Goal: Task Accomplishment & Management: Use online tool/utility

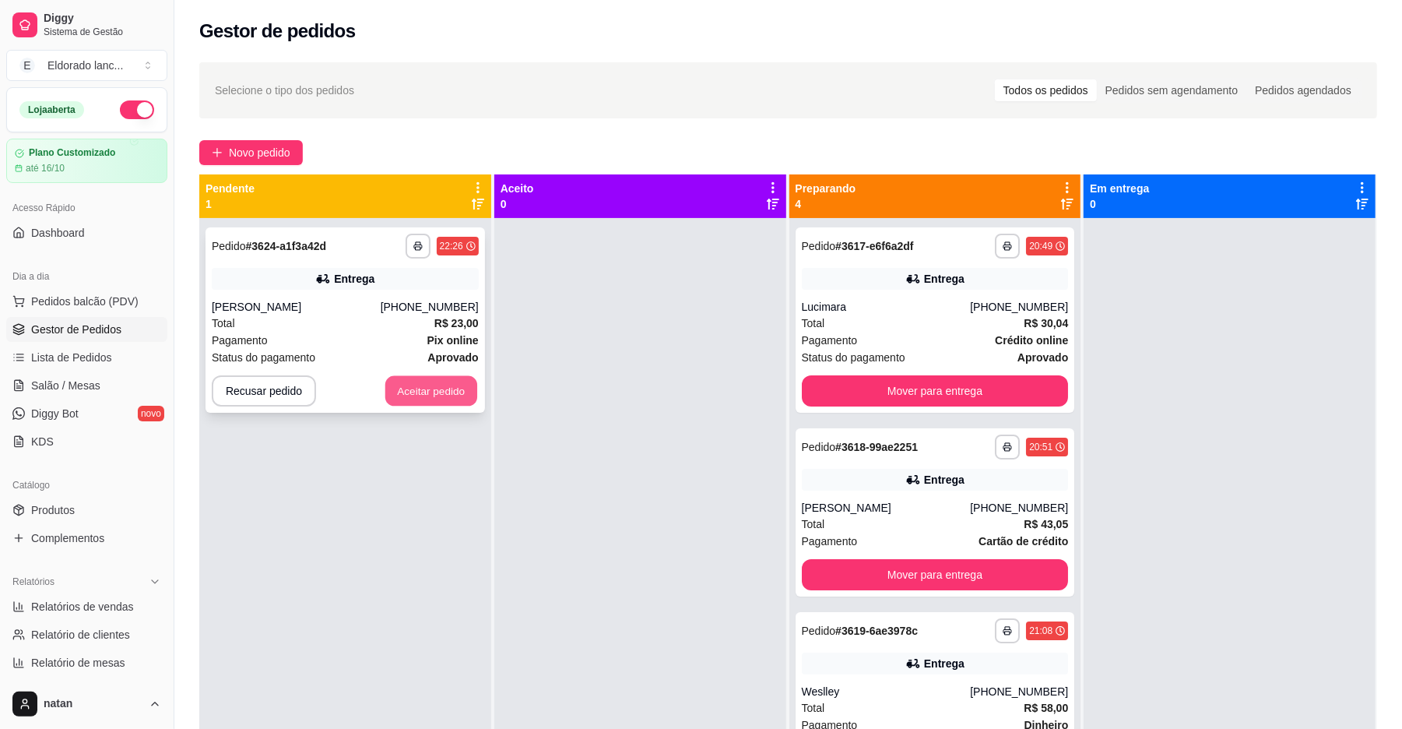
click at [408, 391] on button "Aceitar pedido" at bounding box center [431, 391] width 92 height 30
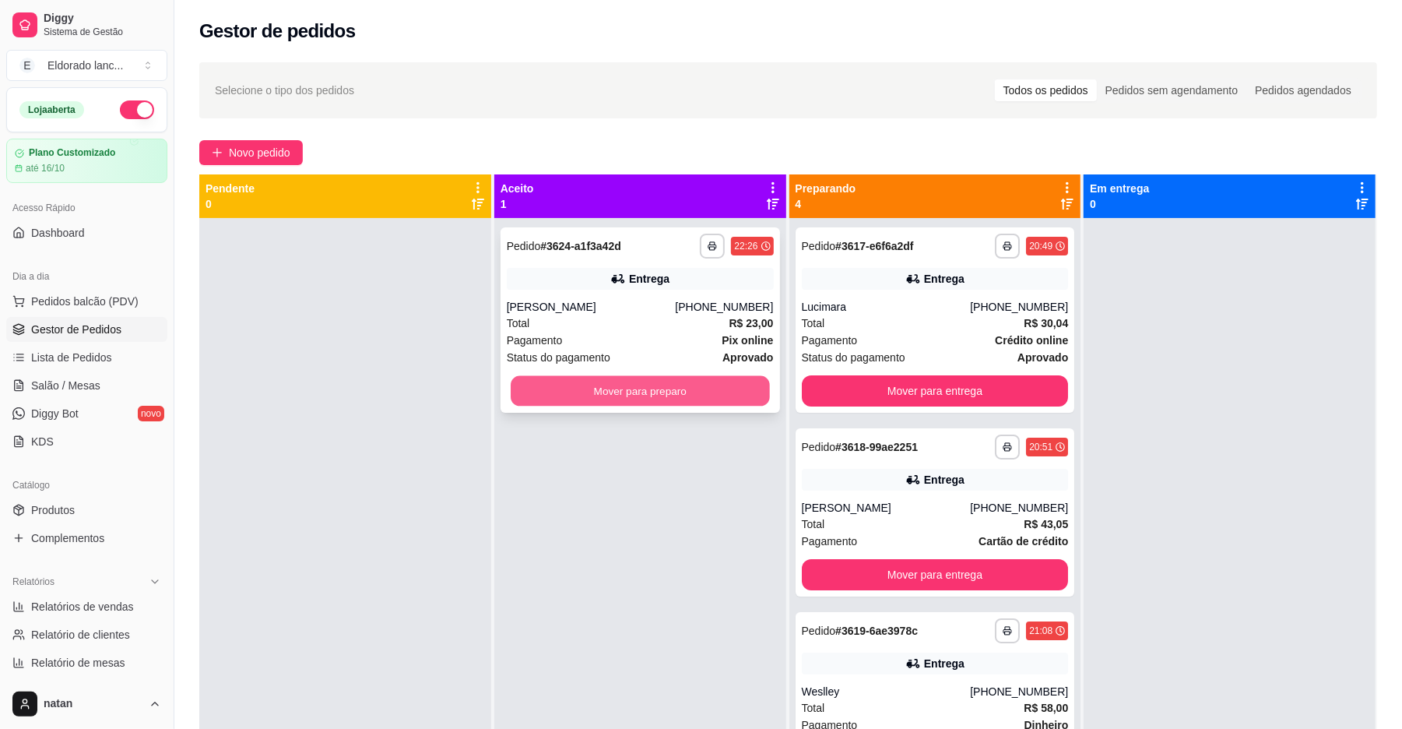
click at [517, 392] on button "Mover para preparo" at bounding box center [640, 391] width 258 height 30
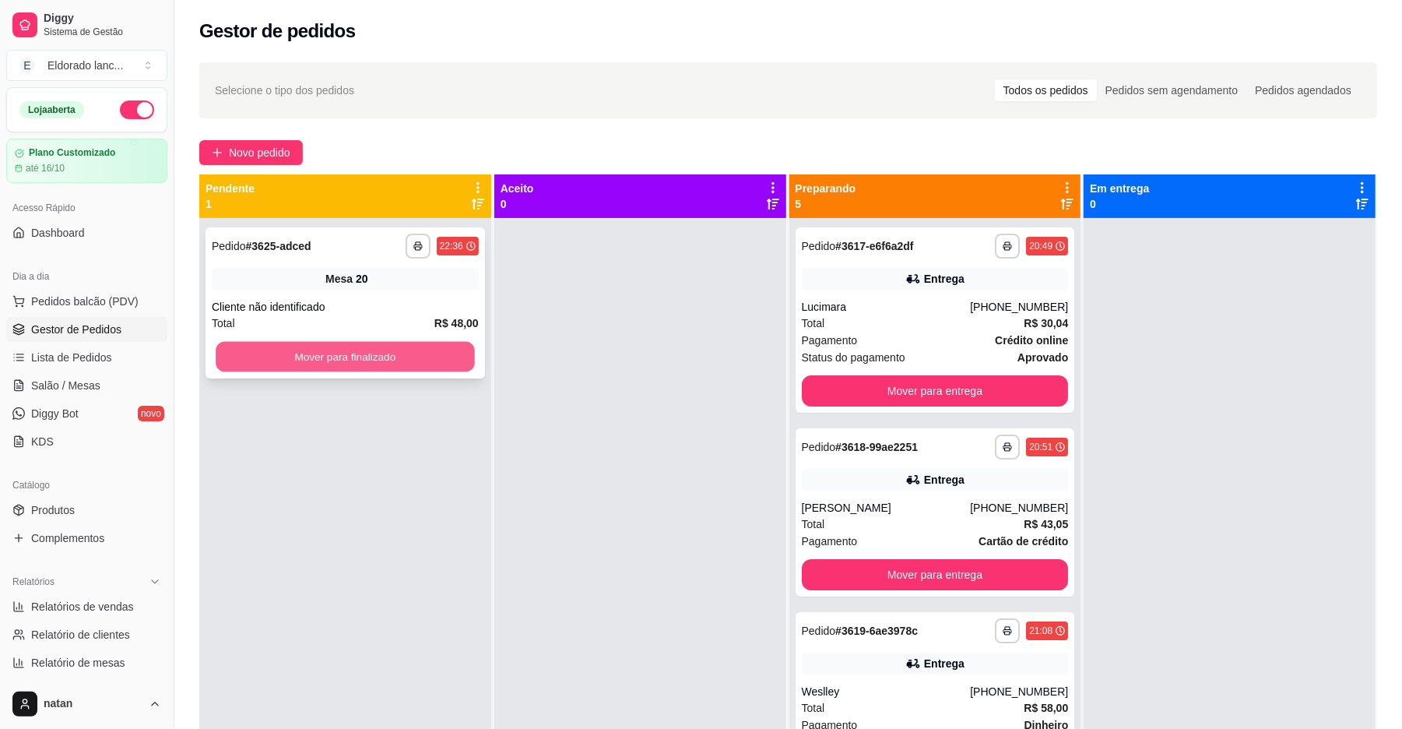
click at [307, 362] on button "Mover para finalizado" at bounding box center [345, 357] width 258 height 30
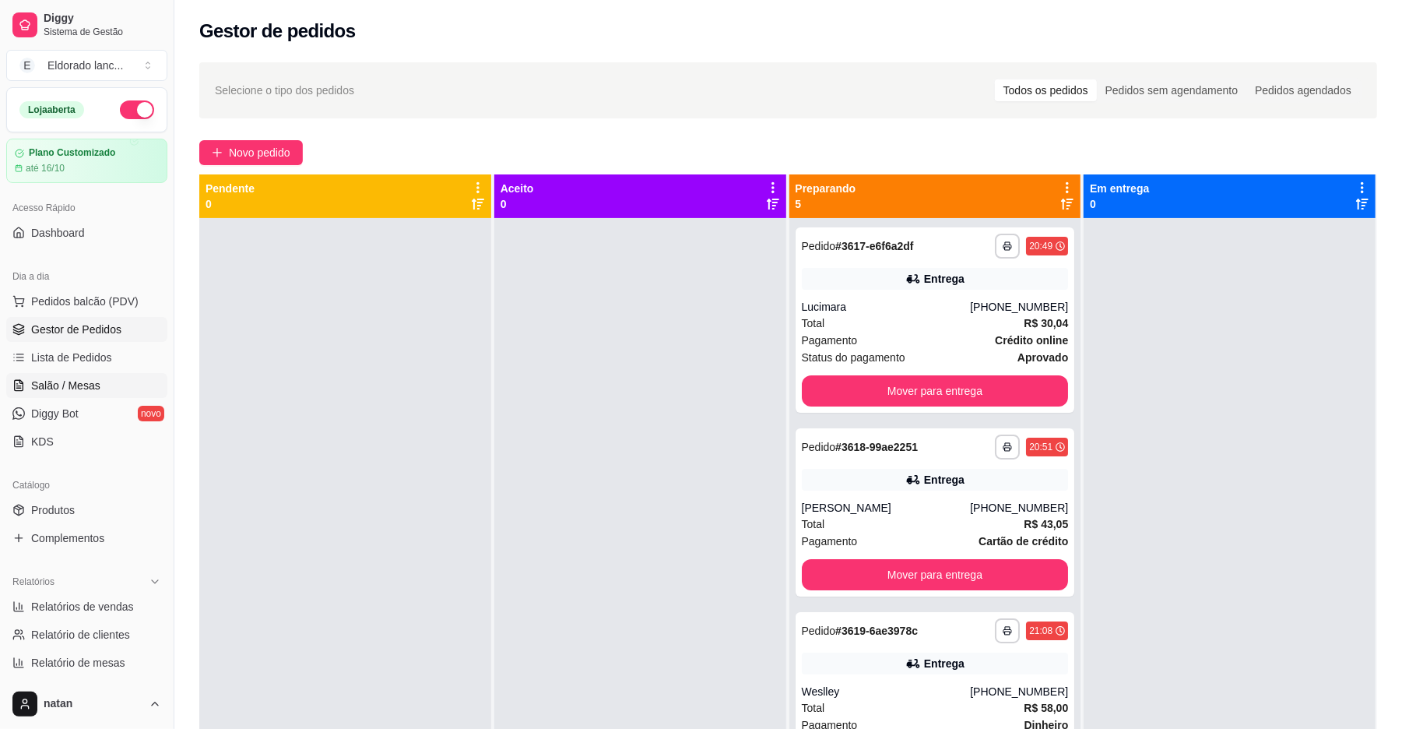
click at [119, 395] on link "Salão / Mesas" at bounding box center [86, 385] width 161 height 25
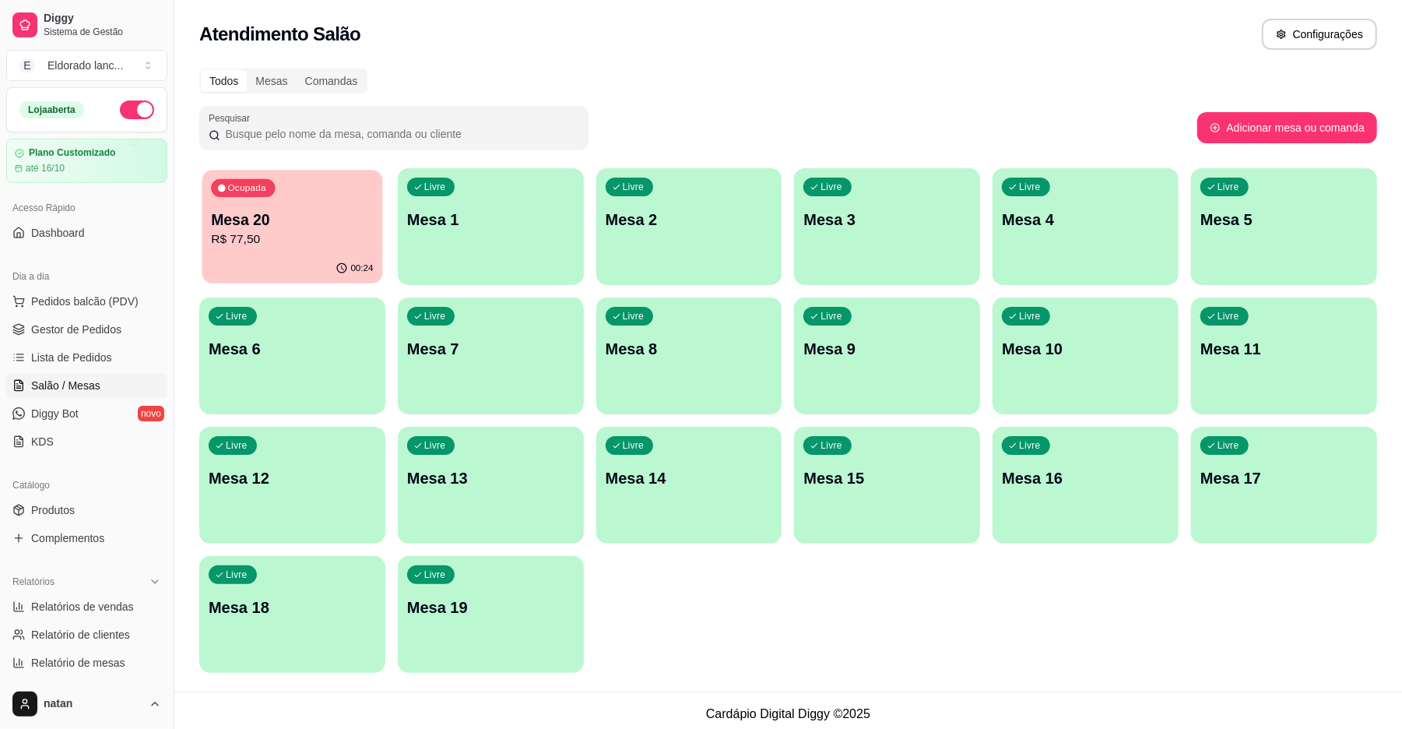
click at [283, 201] on div "Ocupada Mesa 20 R$ 77,50" at bounding box center [292, 212] width 181 height 84
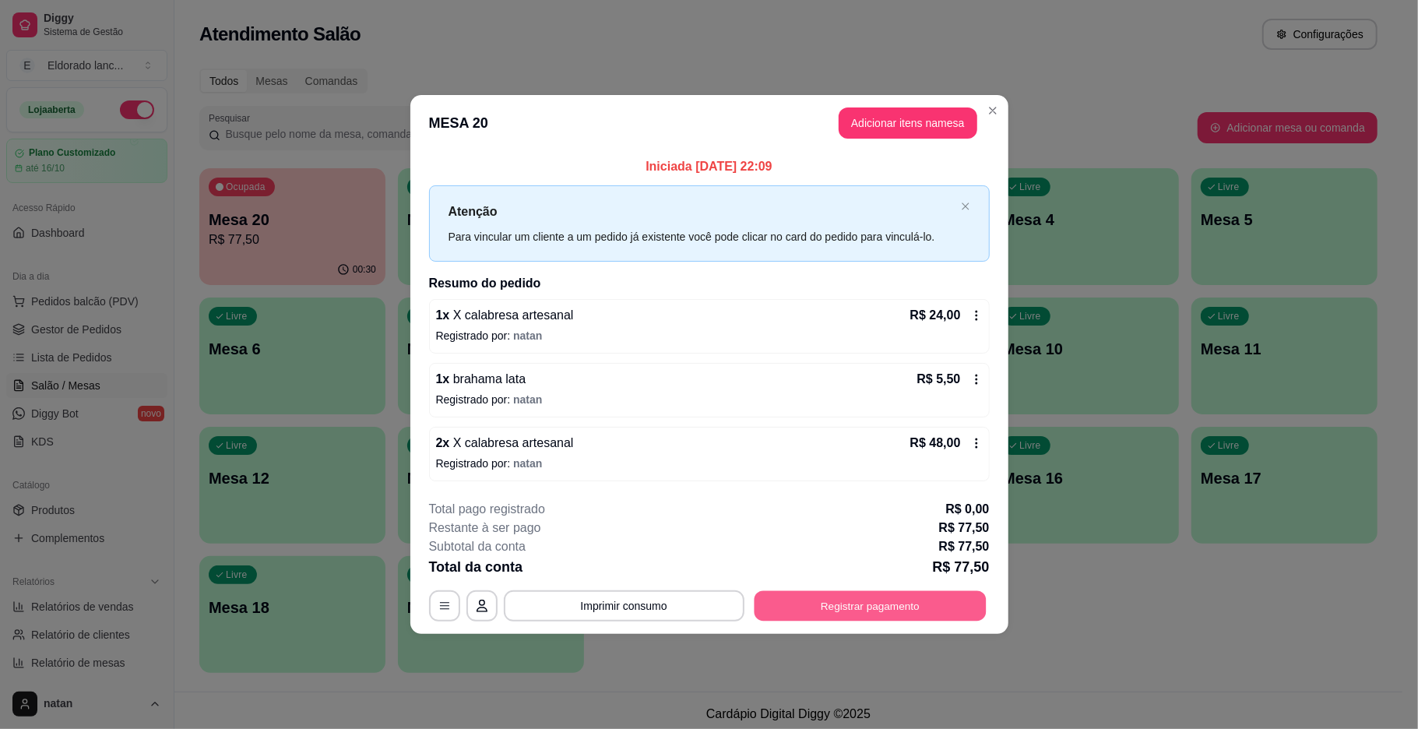
click at [800, 599] on button "Registrar pagamento" at bounding box center [870, 605] width 232 height 30
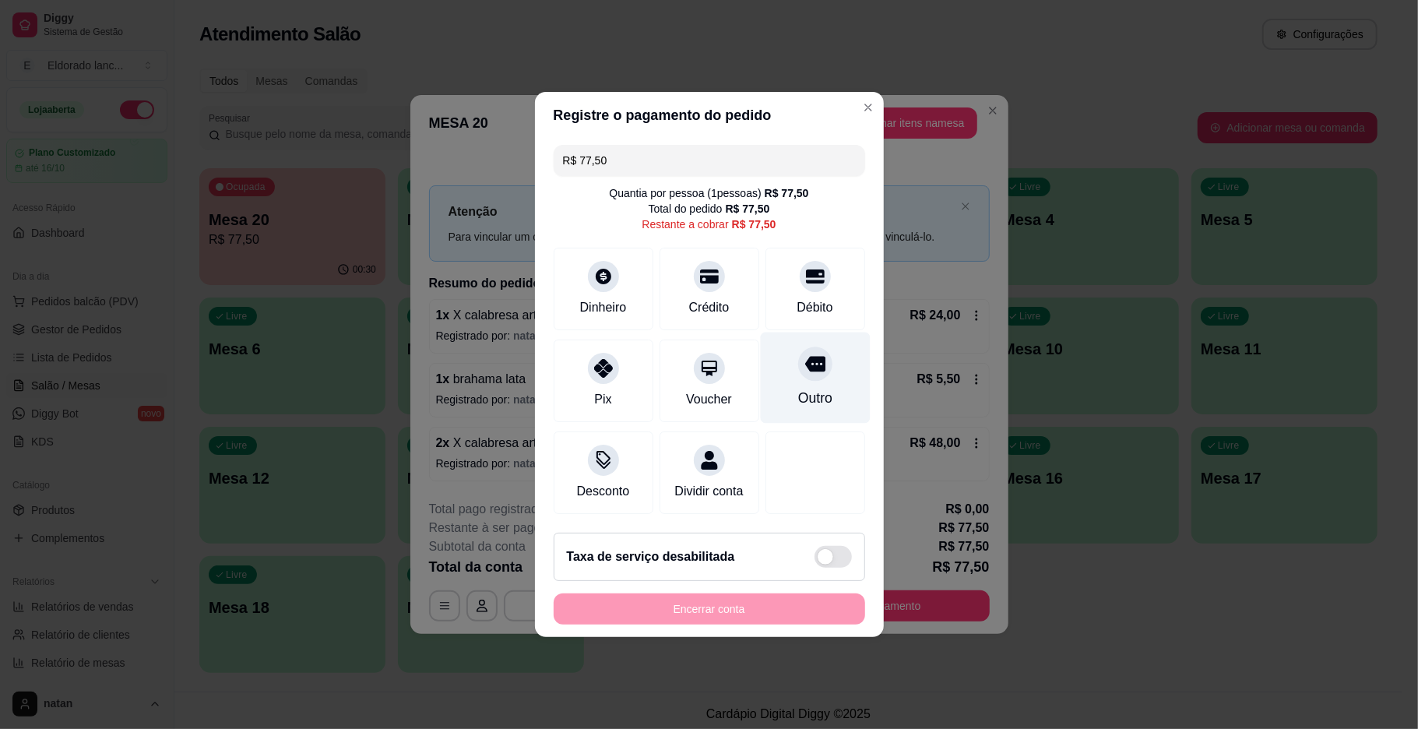
click at [814, 406] on div "Outro" at bounding box center [815, 377] width 110 height 91
type input "R$ 0,00"
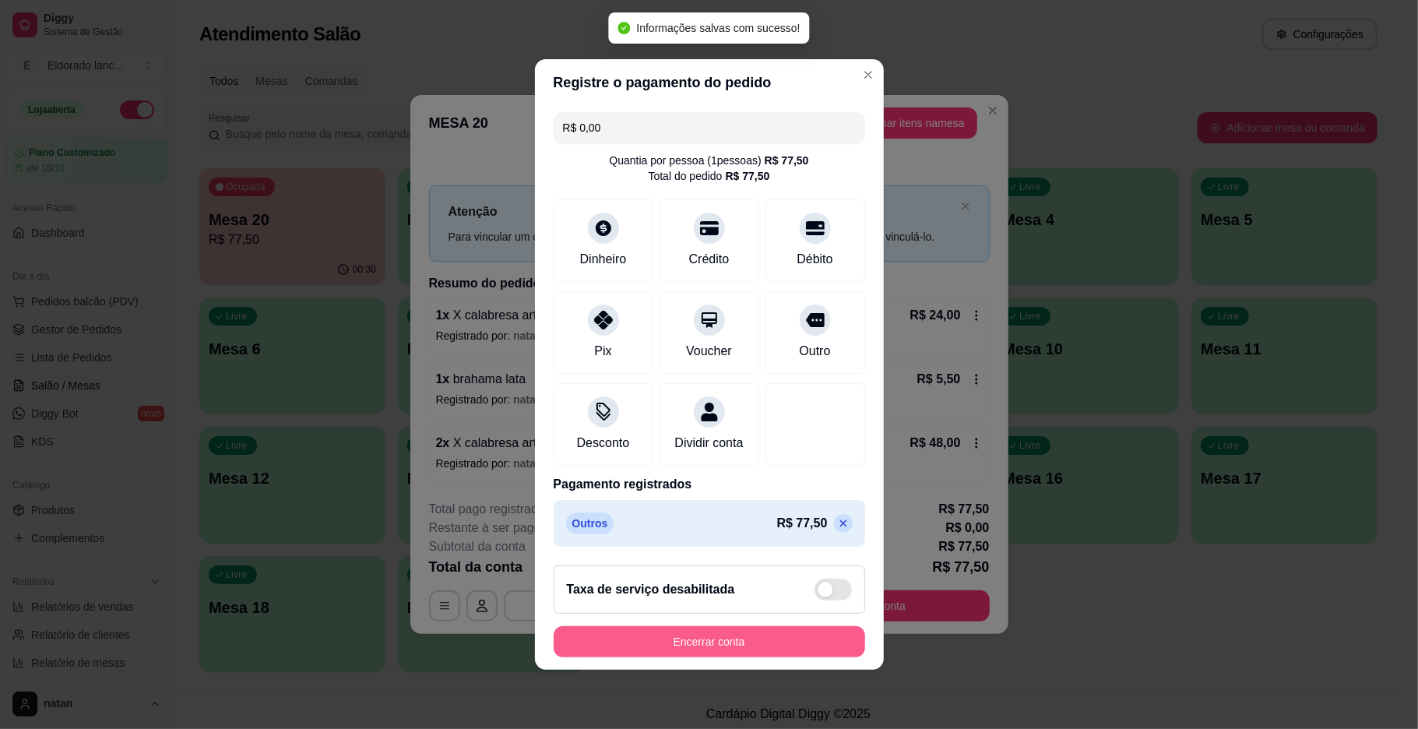
click at [736, 649] on button "Encerrar conta" at bounding box center [709, 641] width 311 height 31
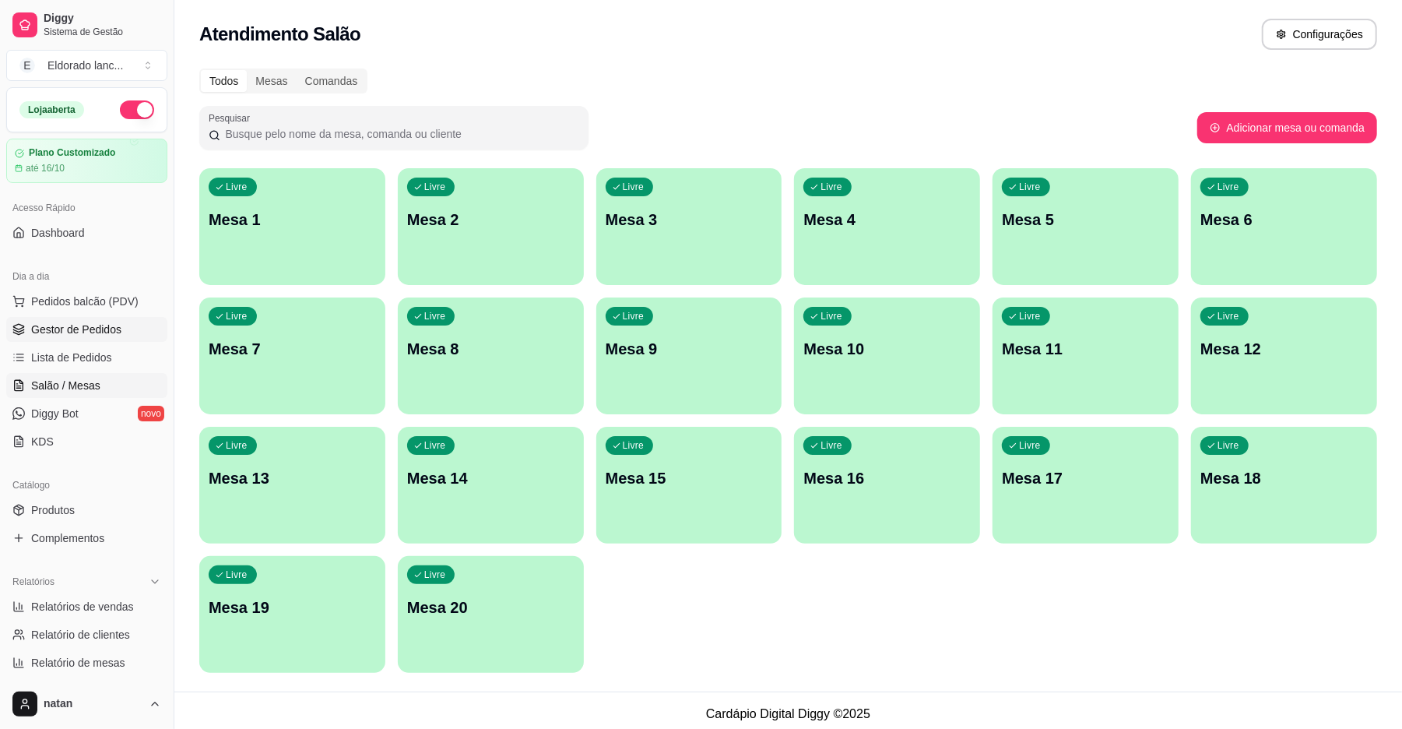
click at [79, 336] on span "Gestor de Pedidos" at bounding box center [76, 330] width 90 height 16
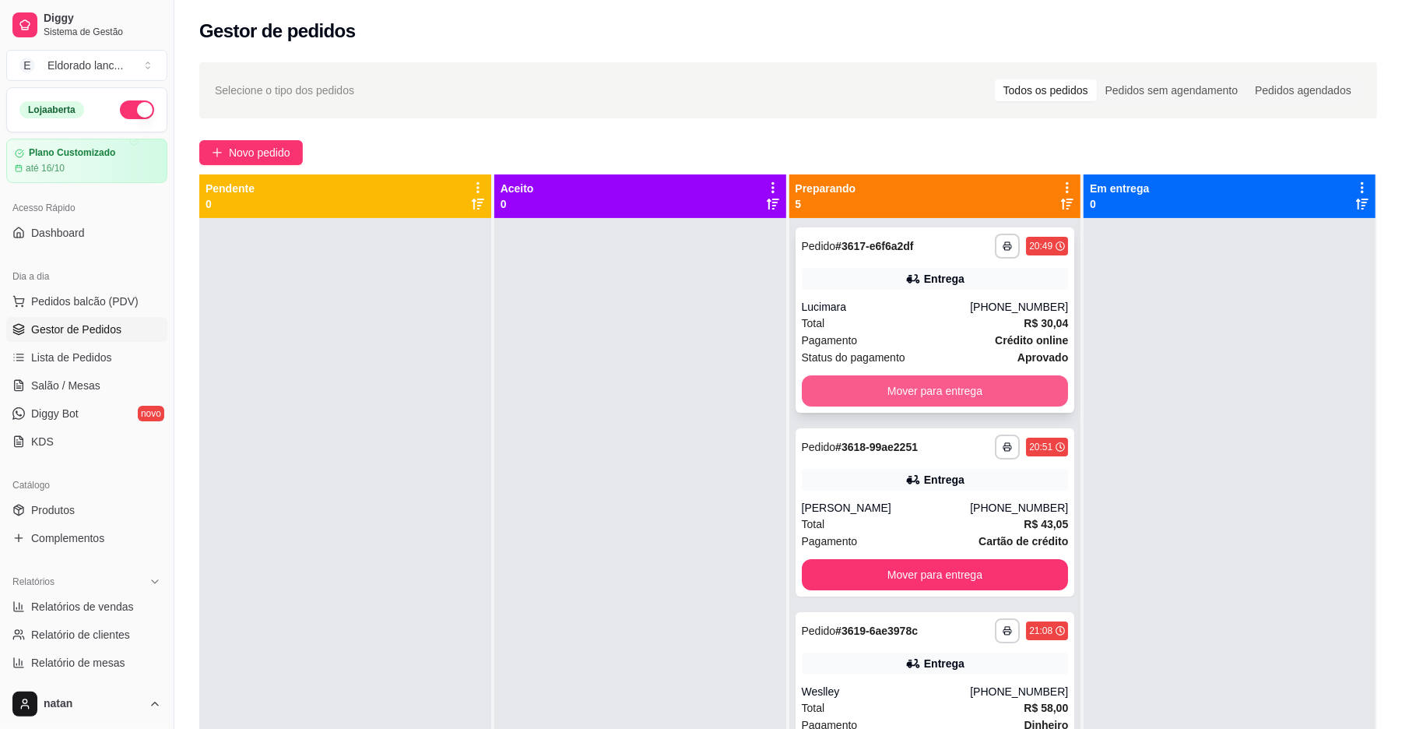
click at [810, 386] on button "Mover para entrega" at bounding box center [935, 390] width 267 height 31
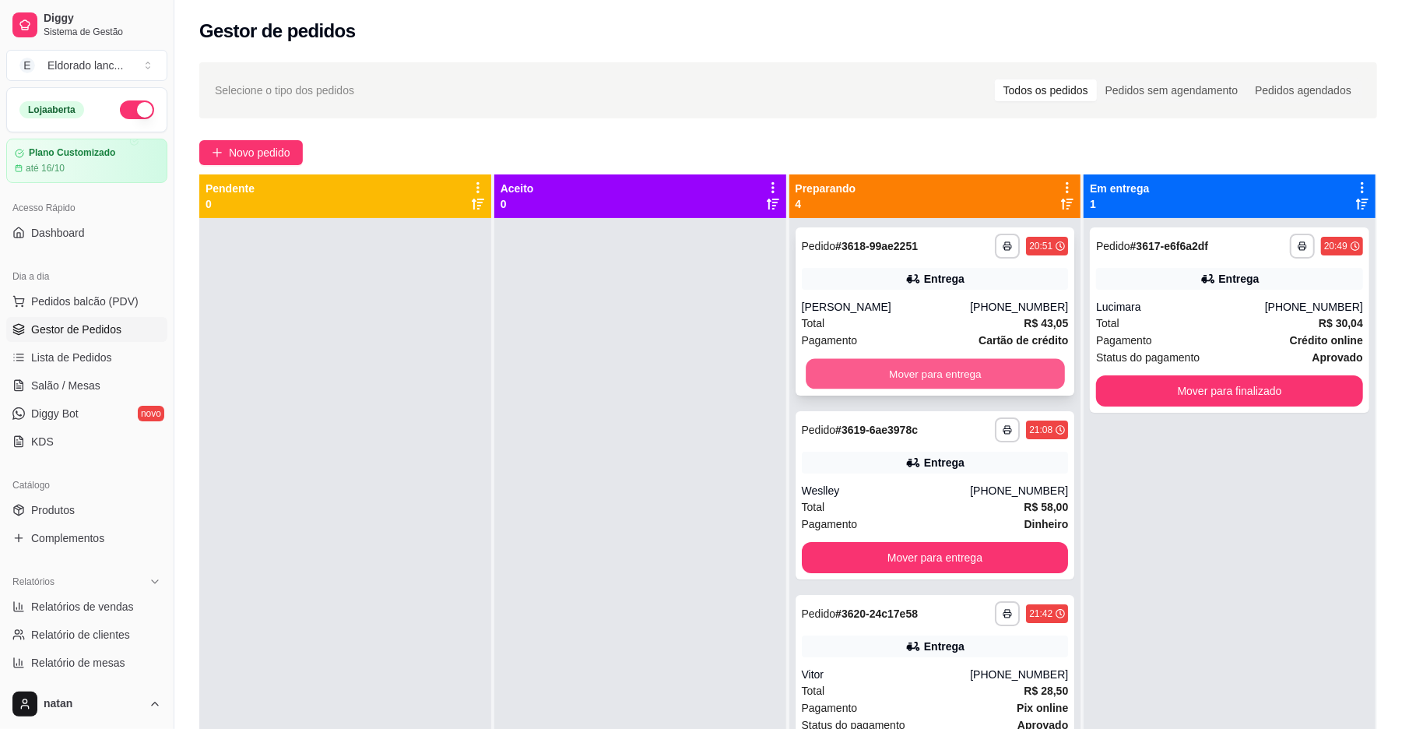
click at [851, 369] on button "Mover para entrega" at bounding box center [935, 374] width 258 height 30
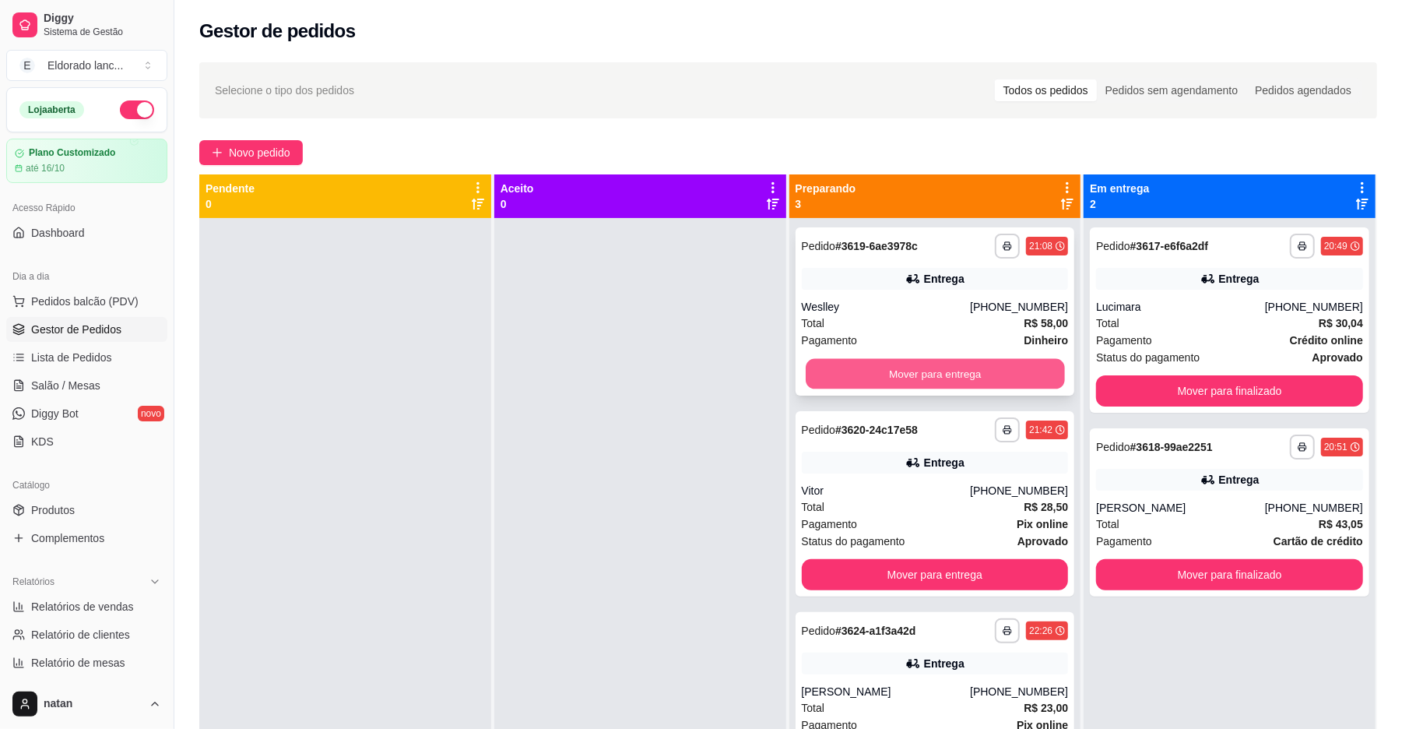
click at [867, 377] on button "Mover para entrega" at bounding box center [935, 374] width 258 height 30
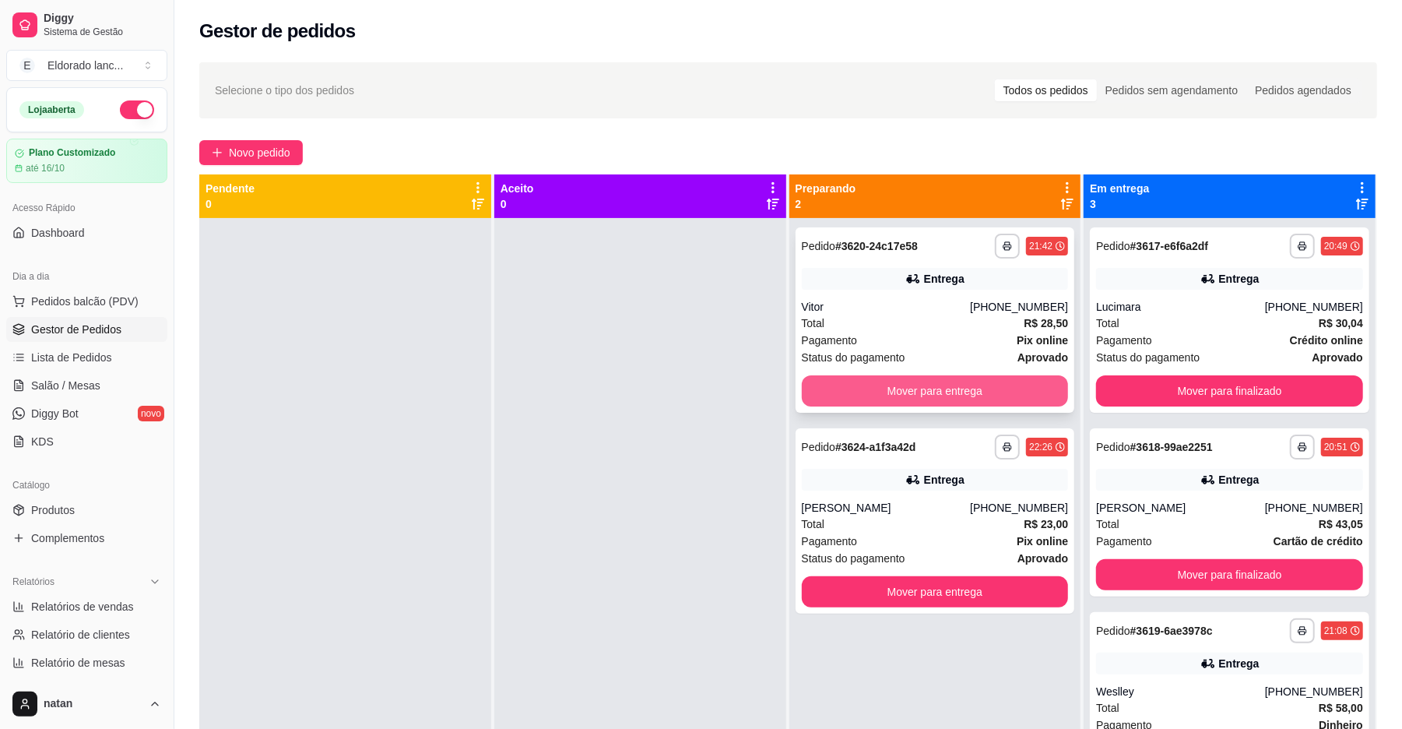
click at [884, 387] on button "Mover para entrega" at bounding box center [935, 390] width 267 height 31
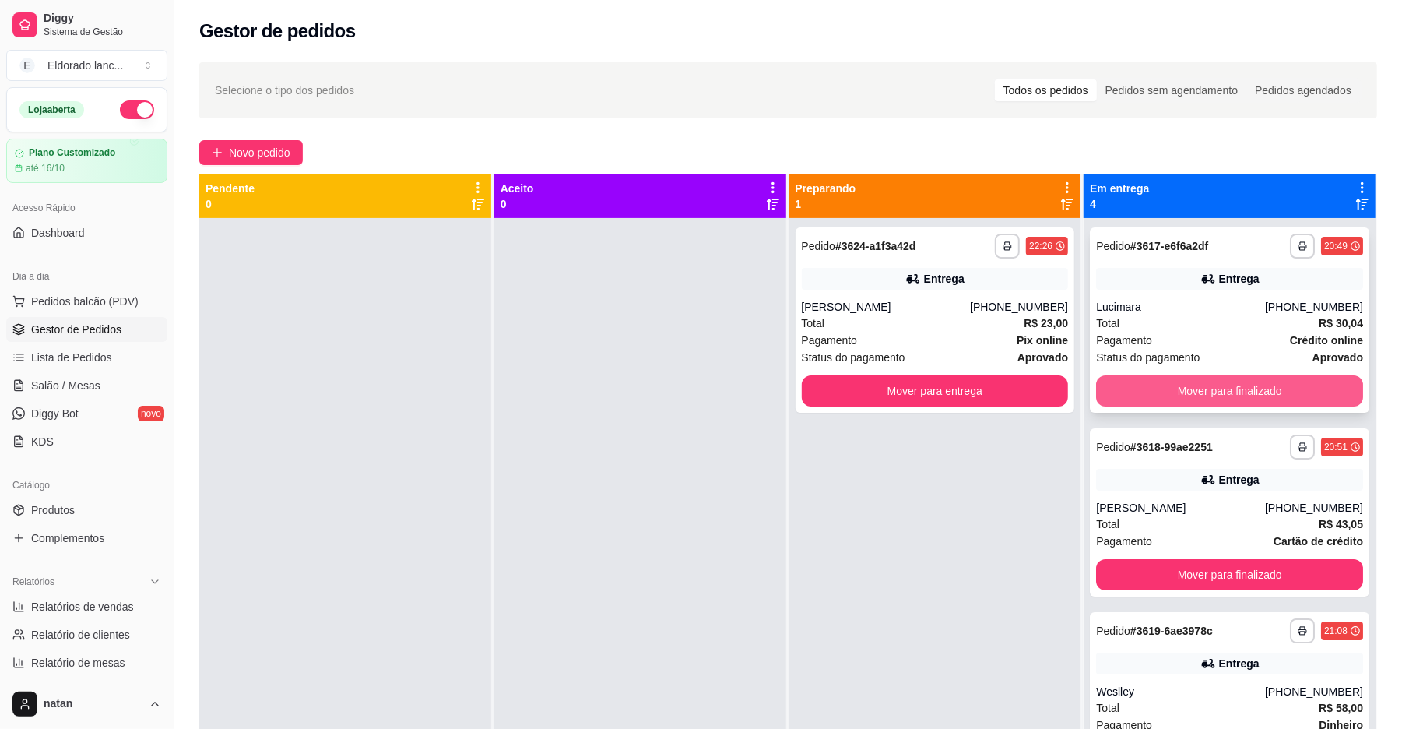
click at [1124, 399] on button "Mover para finalizado" at bounding box center [1229, 390] width 267 height 31
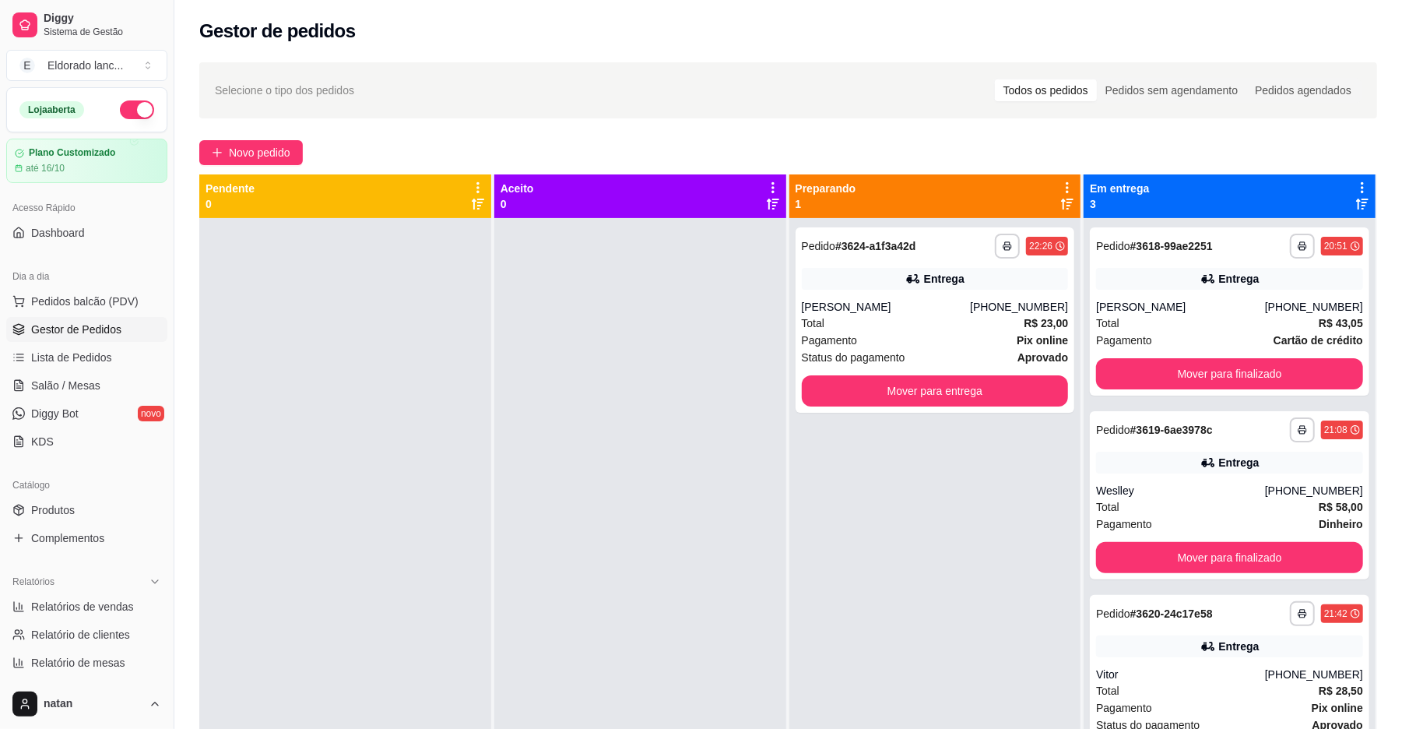
click at [1124, 399] on div "**********" at bounding box center [1230, 582] width 292 height 729
click at [1126, 374] on button "Mover para finalizado" at bounding box center [1229, 373] width 267 height 31
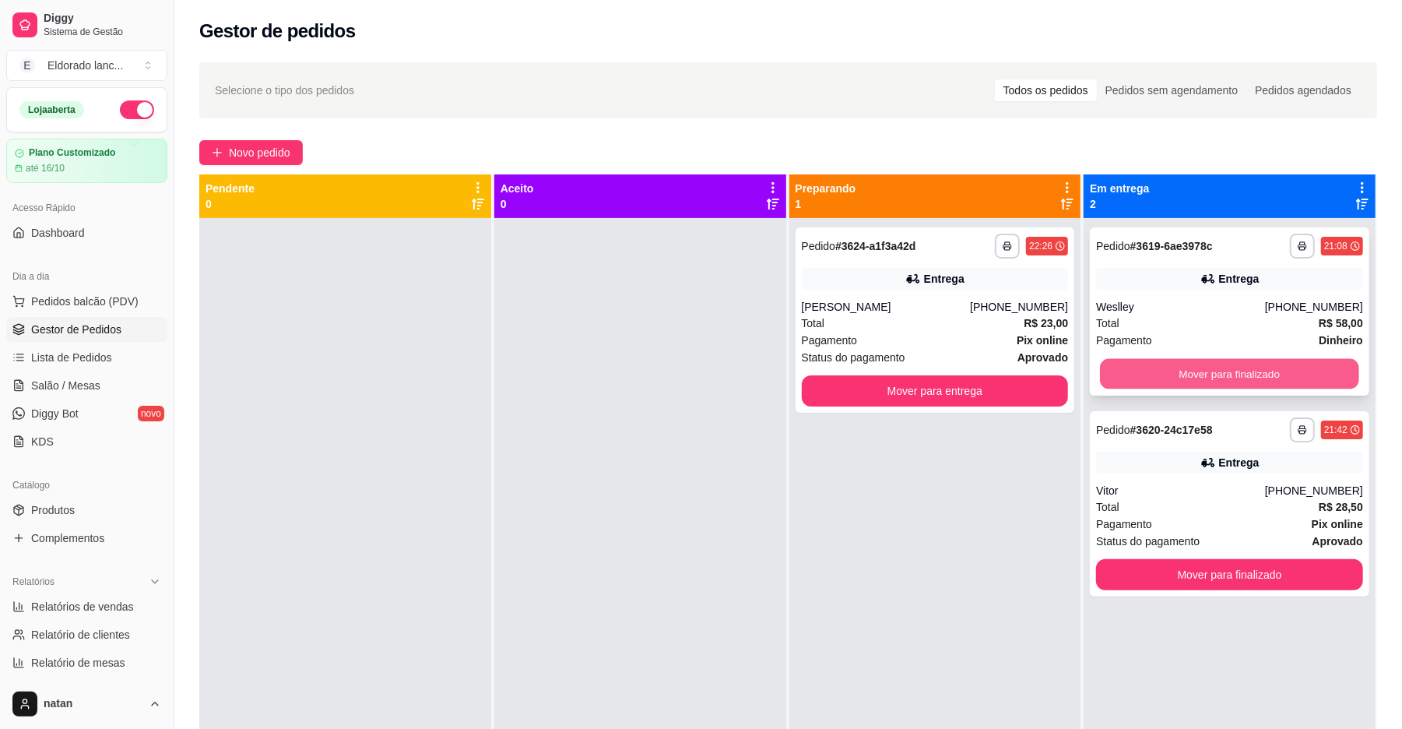
click at [1127, 368] on button "Mover para finalizado" at bounding box center [1229, 374] width 258 height 30
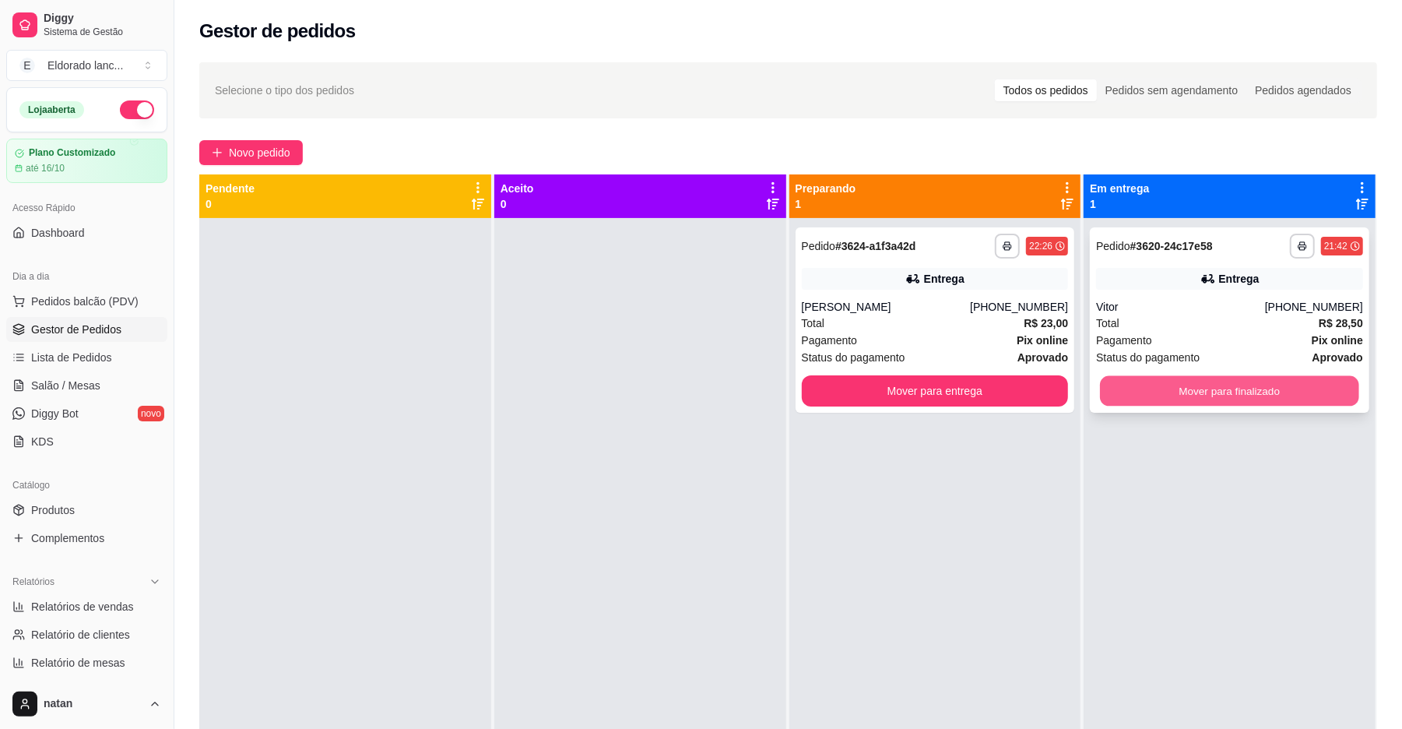
click at [1141, 390] on button "Mover para finalizado" at bounding box center [1229, 391] width 258 height 30
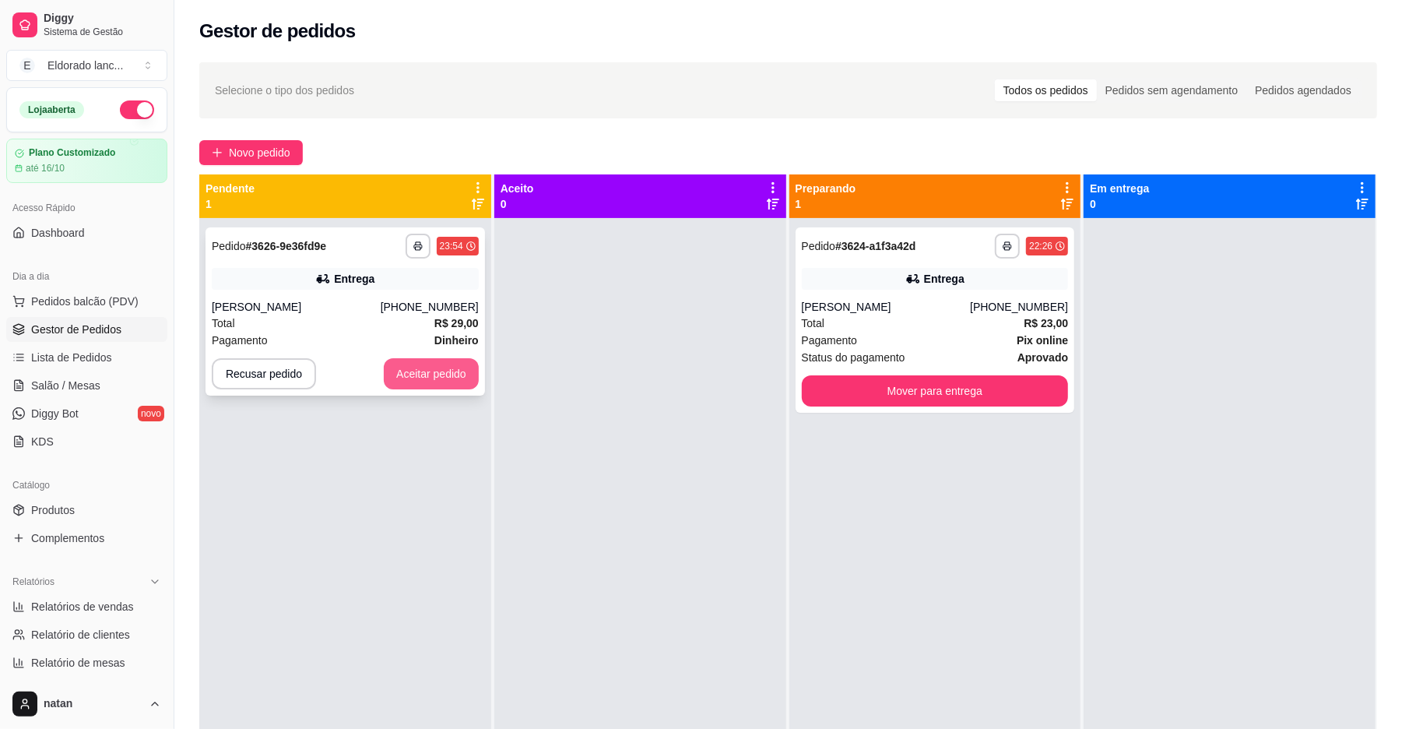
click at [437, 378] on button "Aceitar pedido" at bounding box center [431, 373] width 95 height 31
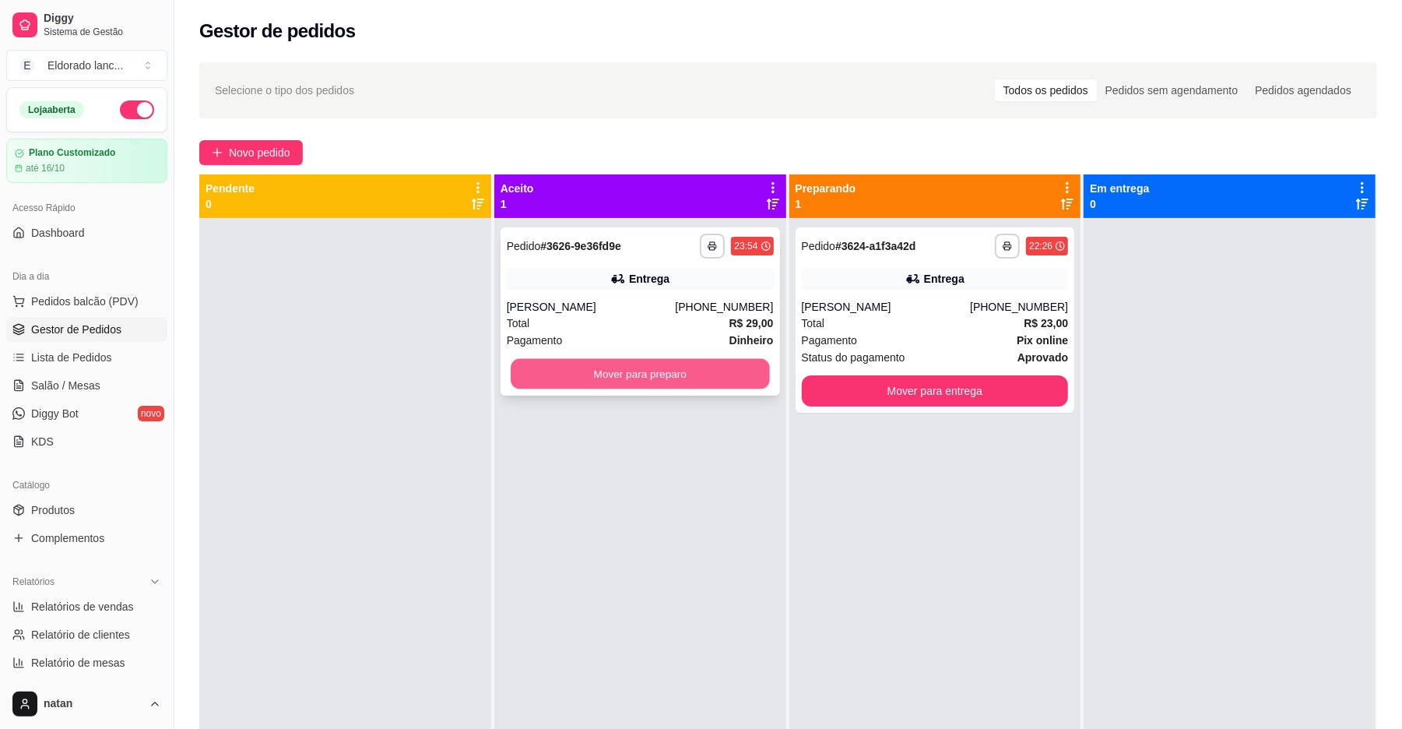
click at [522, 378] on button "Mover para preparo" at bounding box center [640, 374] width 258 height 30
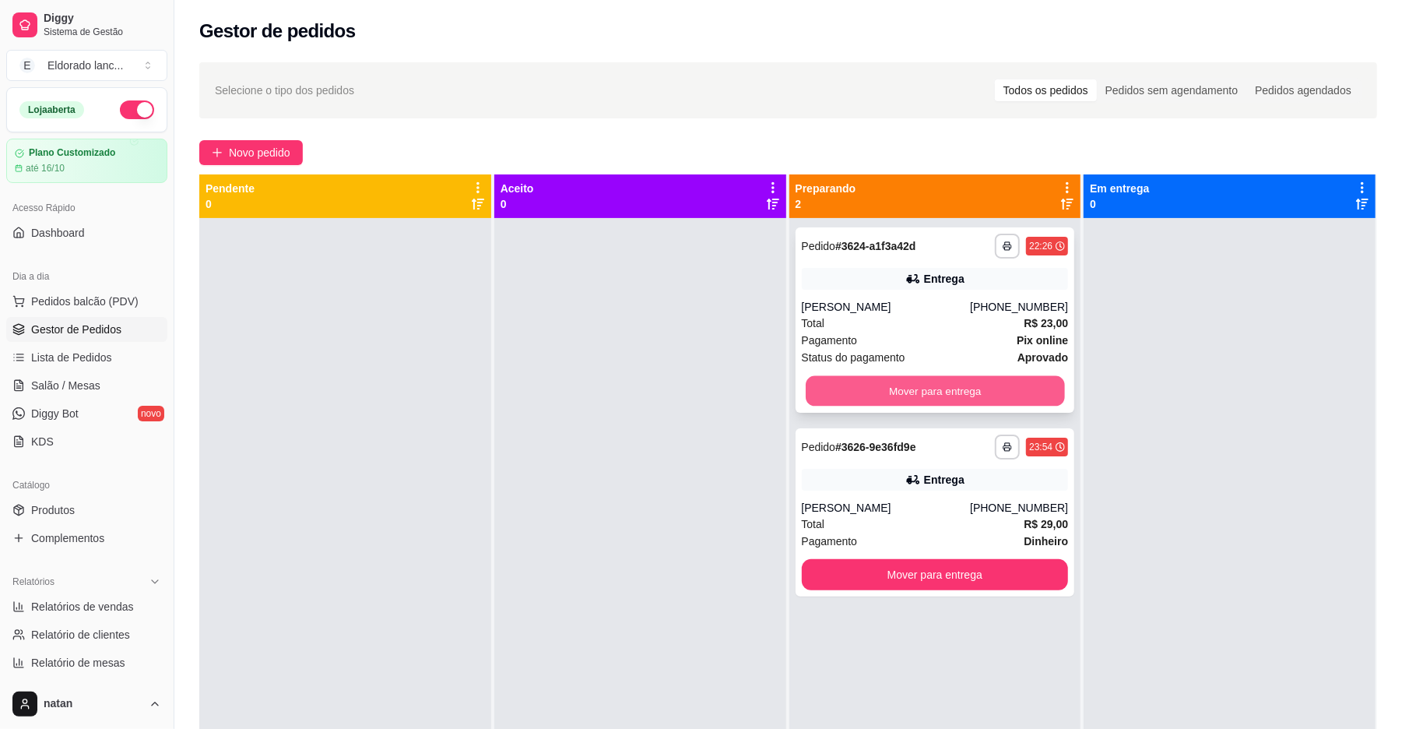
click at [898, 390] on button "Mover para entrega" at bounding box center [935, 391] width 258 height 30
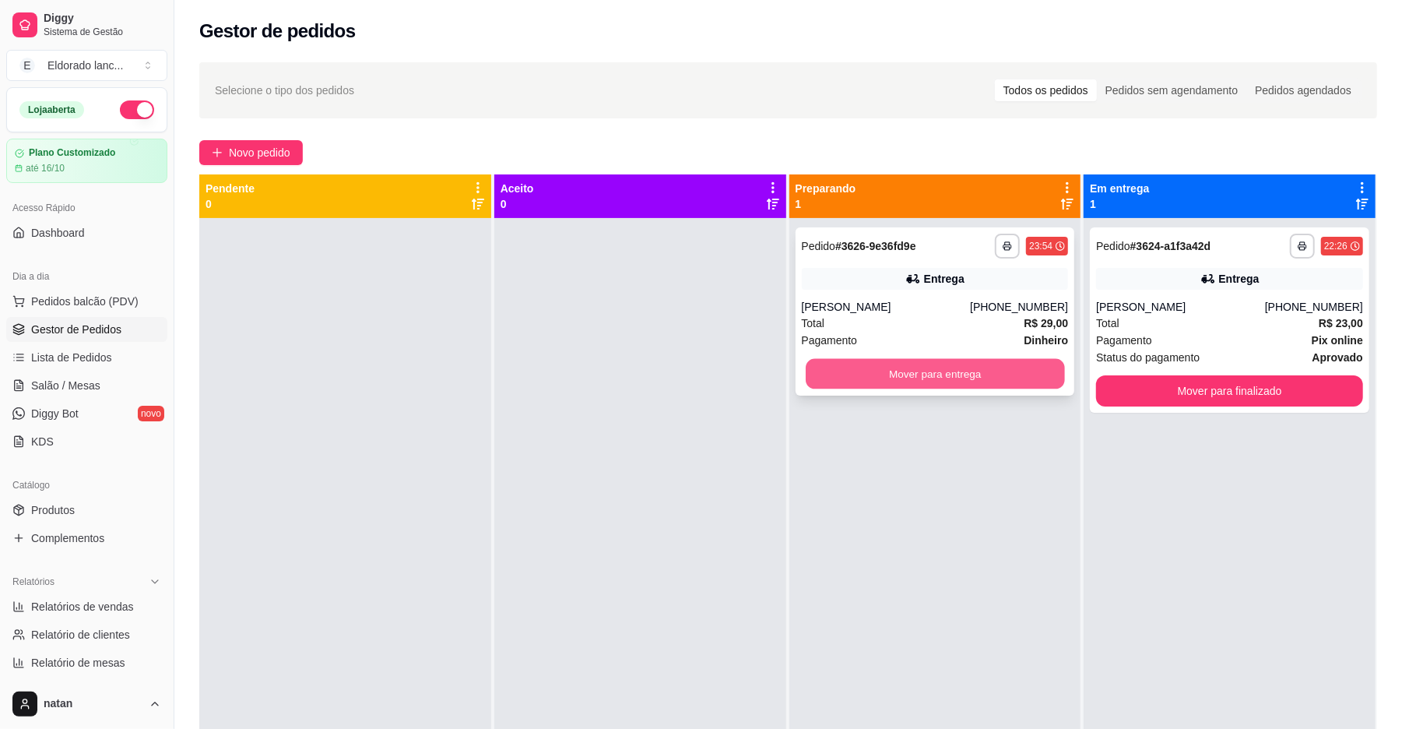
click at [898, 378] on button "Mover para entrega" at bounding box center [935, 374] width 258 height 30
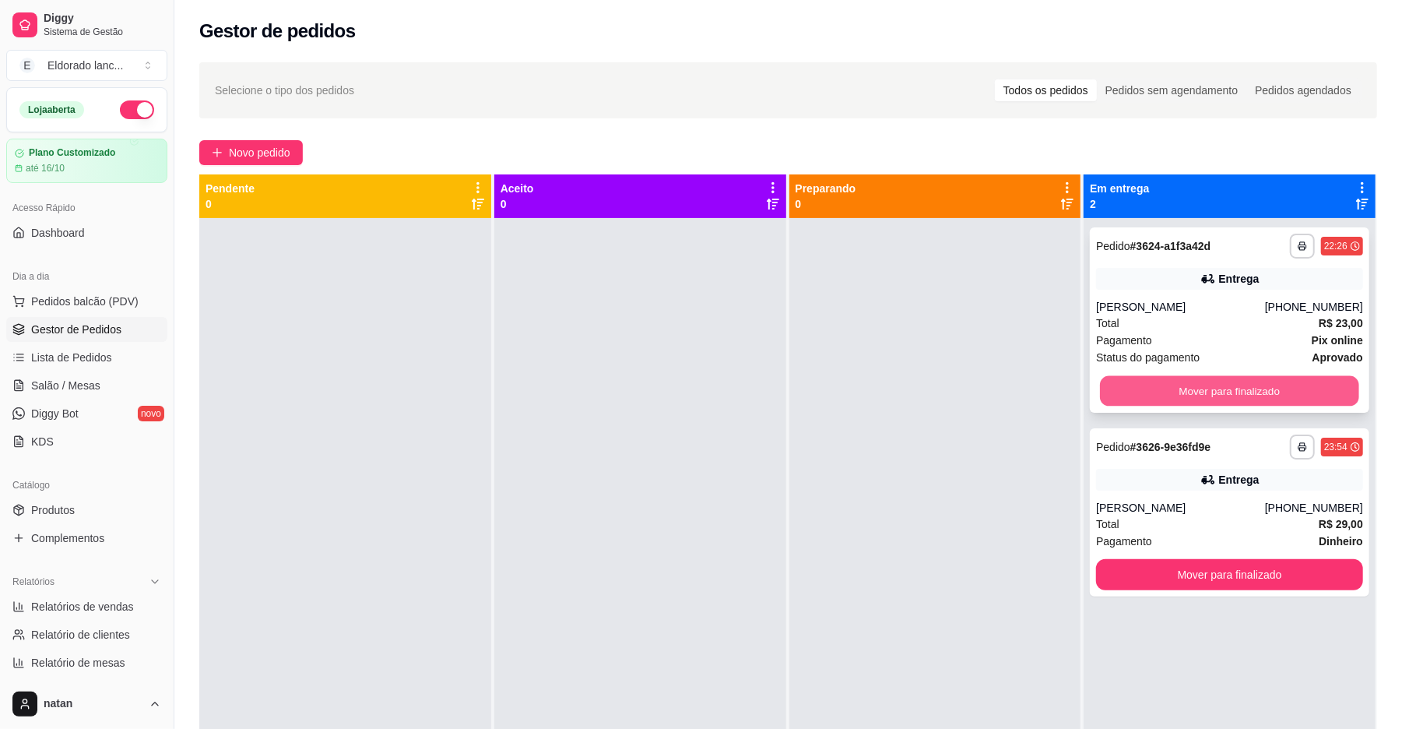
click at [1100, 388] on button "Mover para finalizado" at bounding box center [1229, 391] width 258 height 30
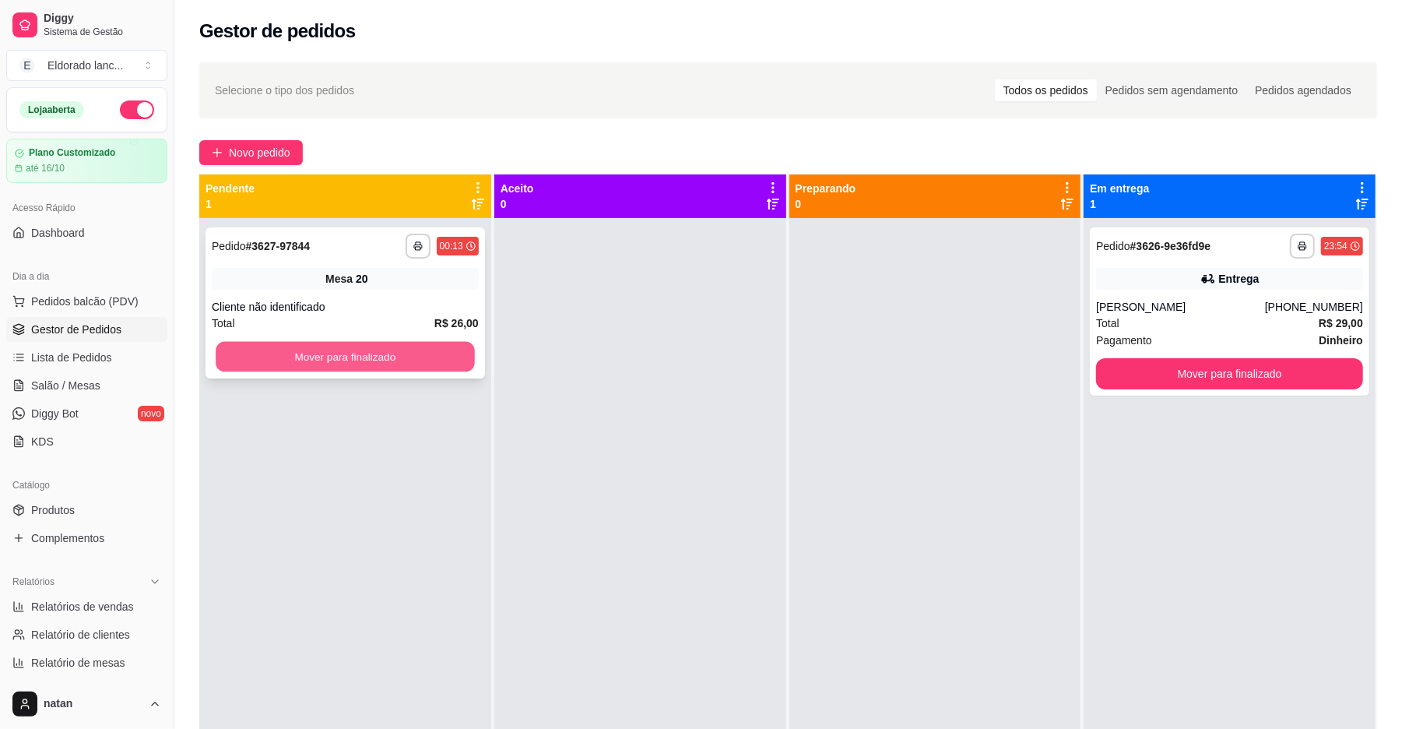
click at [431, 359] on button "Mover para finalizado" at bounding box center [345, 357] width 258 height 30
click at [431, 361] on button "Mover para finalizado" at bounding box center [345, 356] width 267 height 31
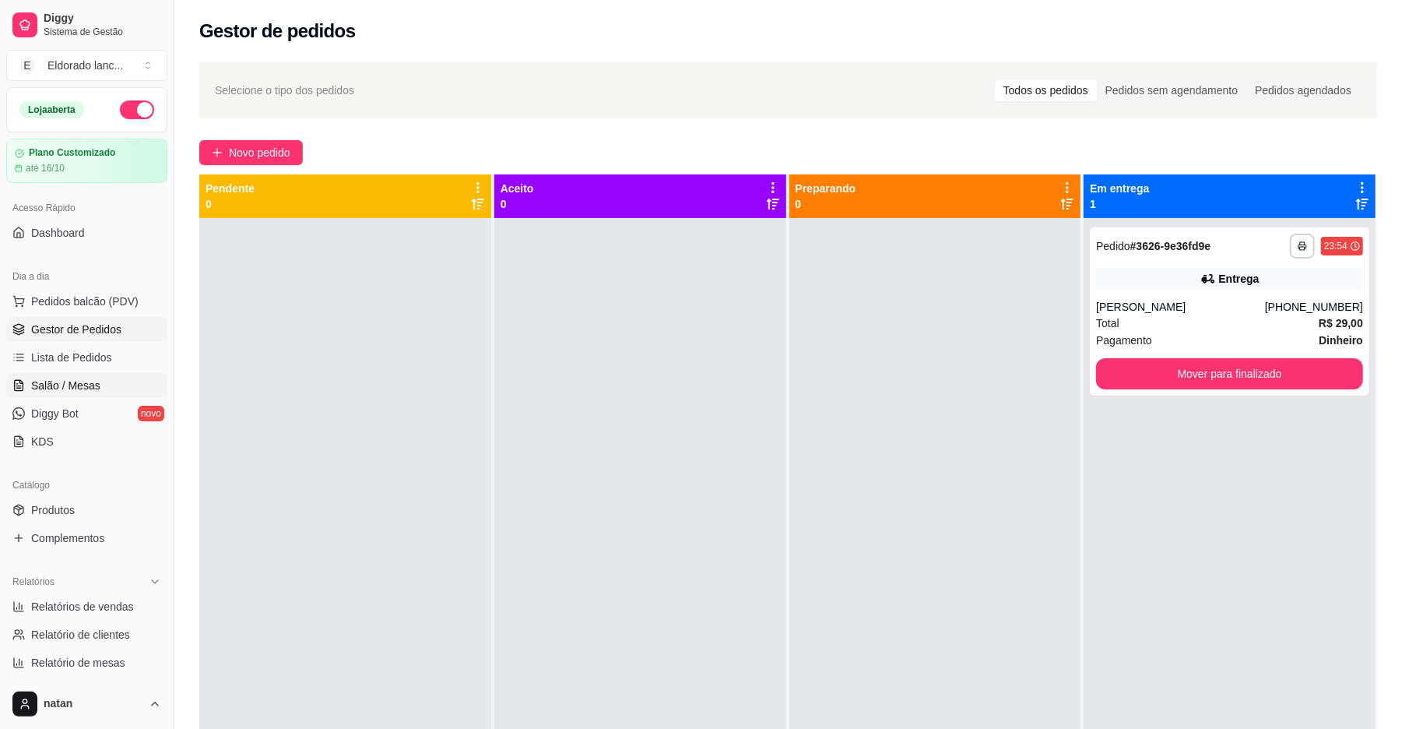
click at [53, 381] on span "Salão / Mesas" at bounding box center [65, 386] width 69 height 16
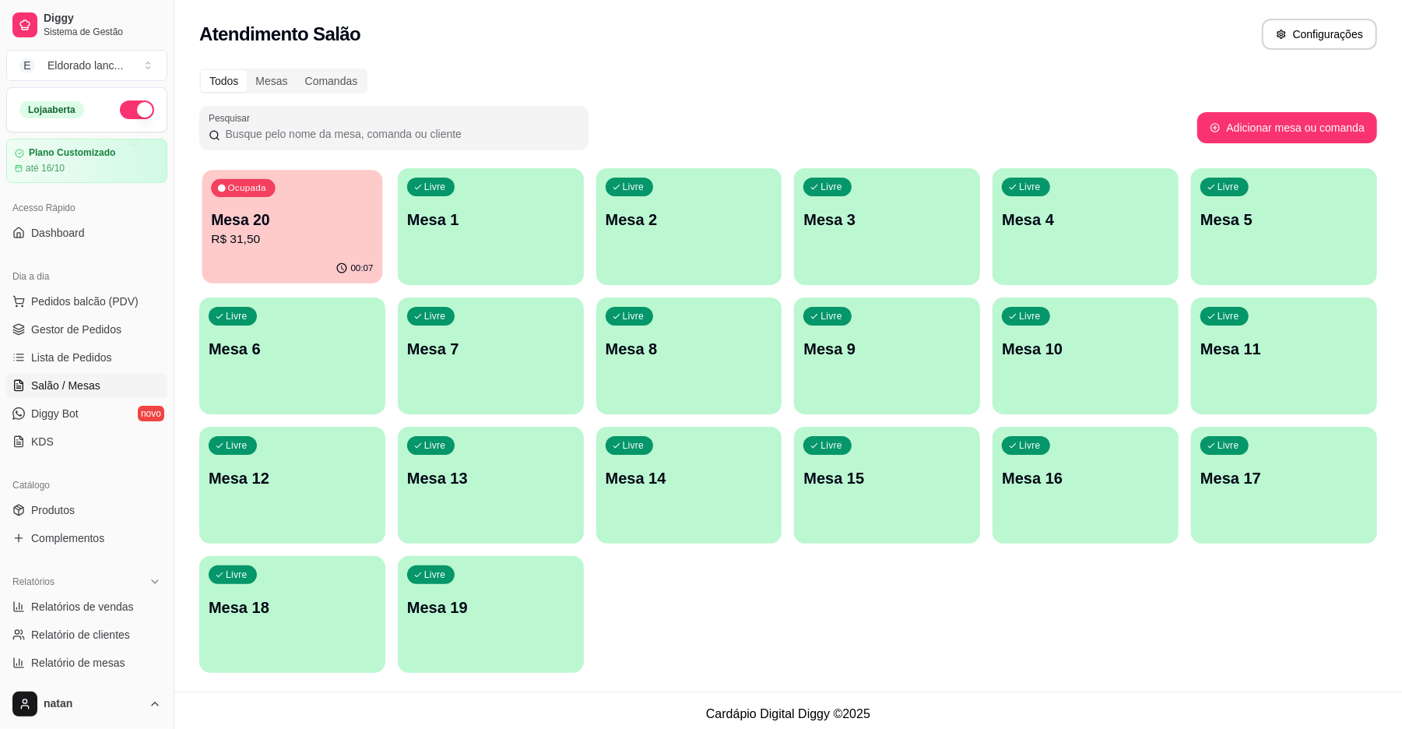
click at [306, 226] on p "Mesa 20" at bounding box center [292, 219] width 162 height 21
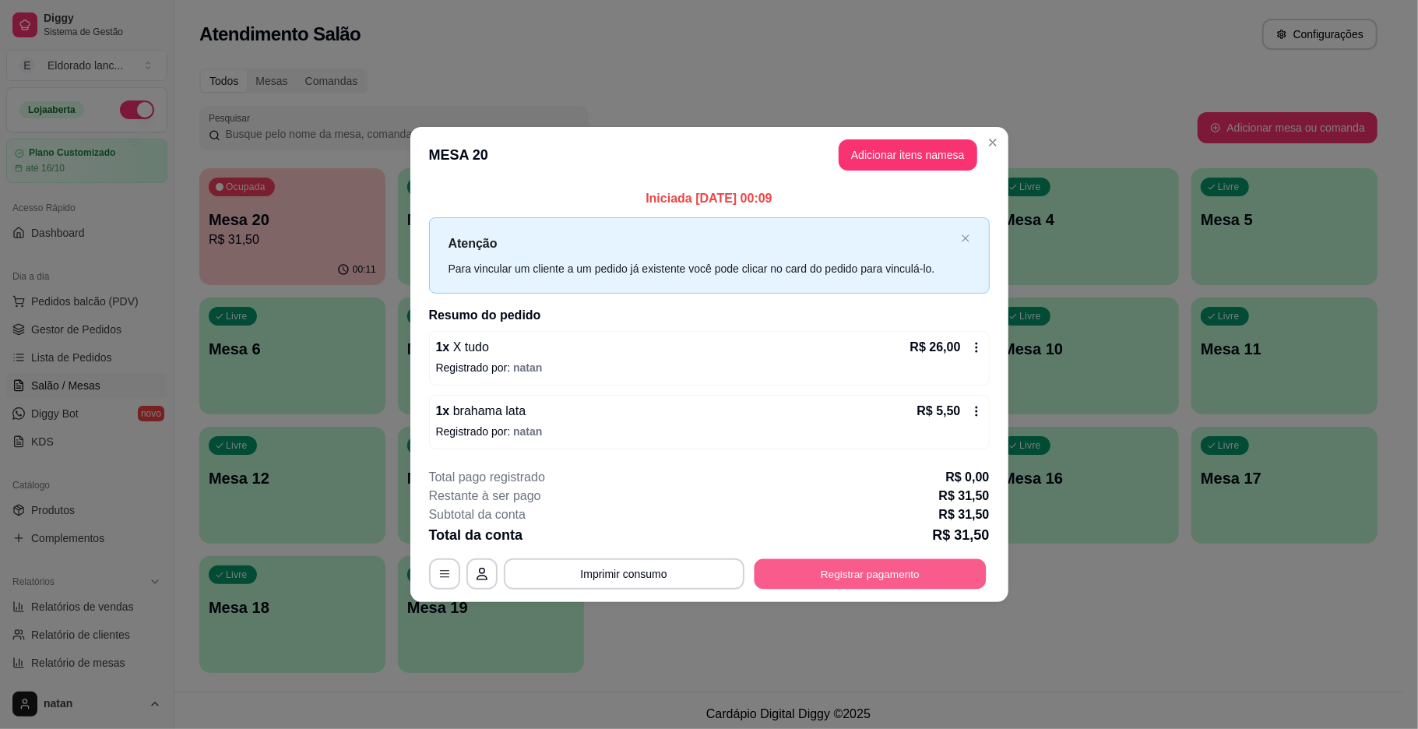
click at [821, 573] on button "Registrar pagamento" at bounding box center [870, 573] width 232 height 30
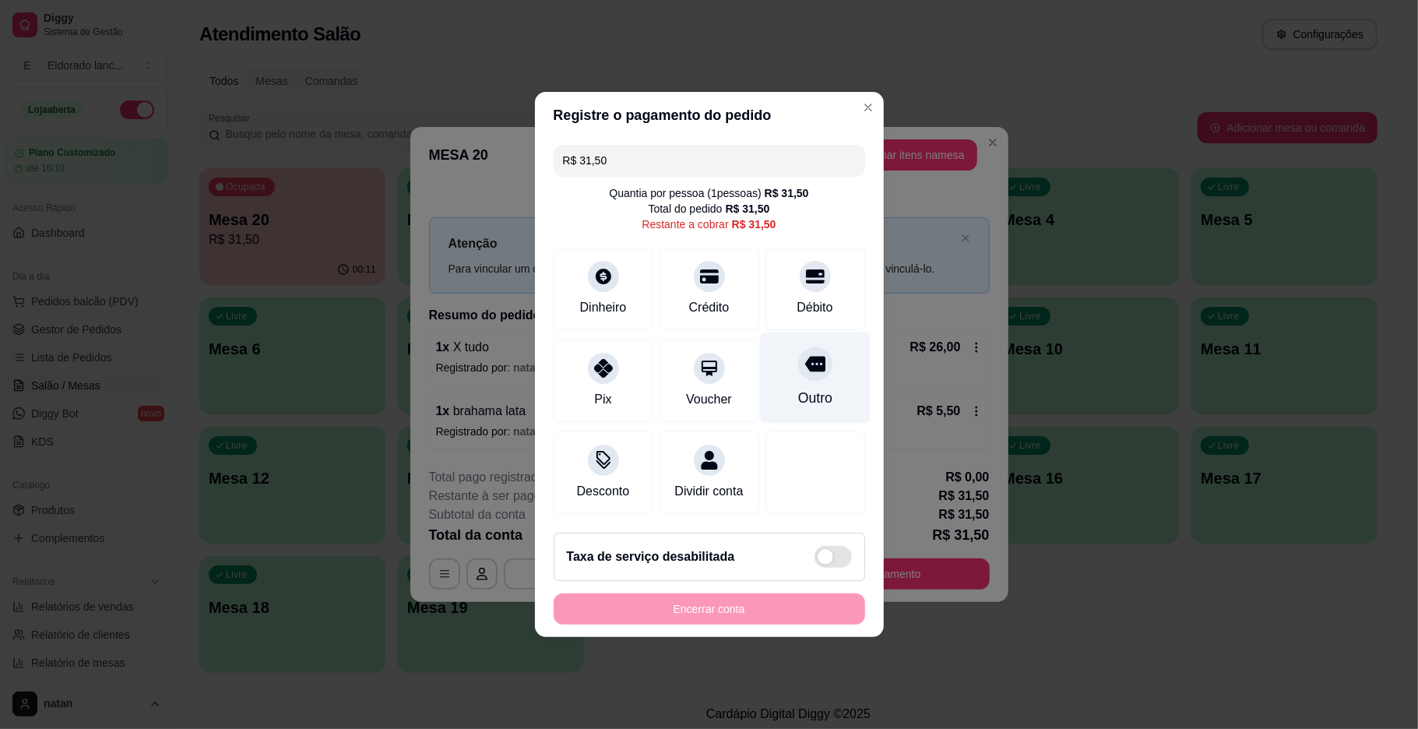
click at [819, 388] on div "Outro" at bounding box center [814, 398] width 34 height 20
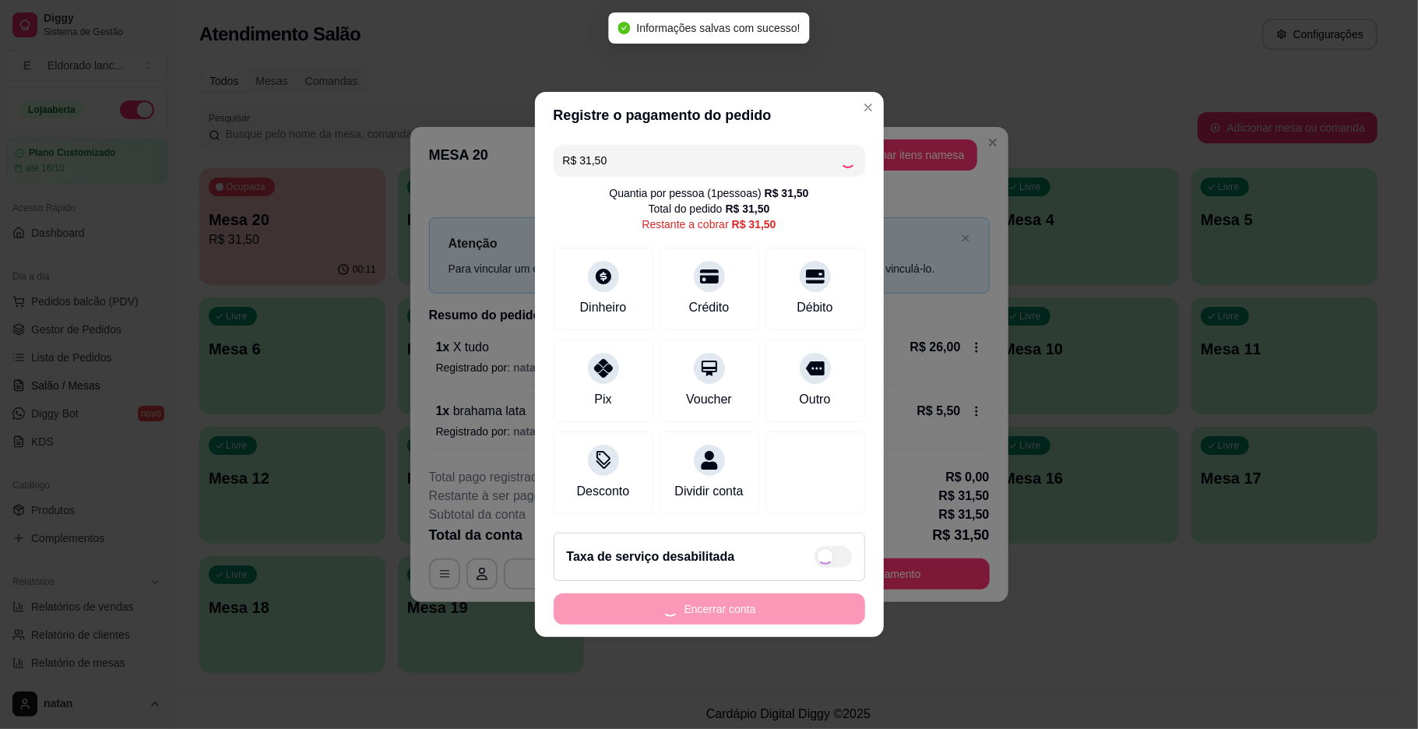
type input "R$ 0,00"
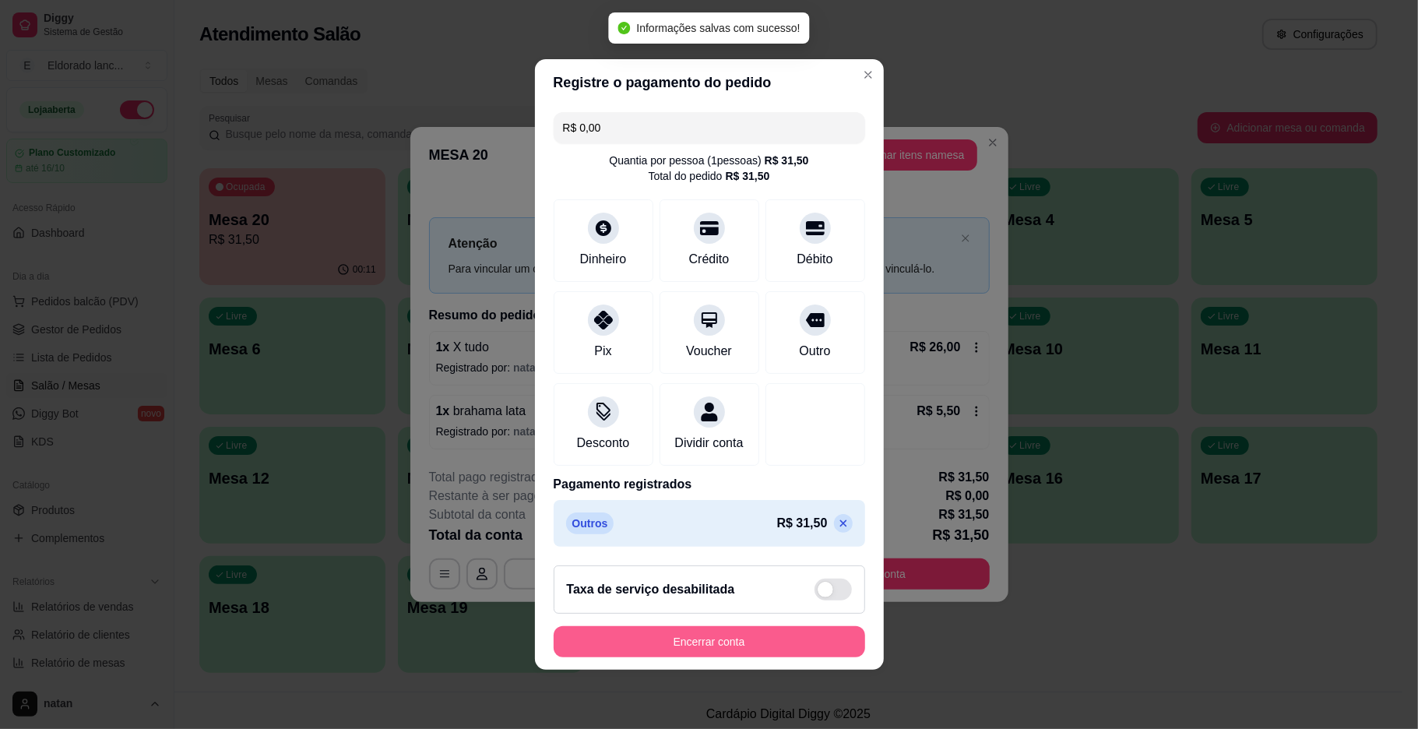
click at [724, 657] on button "Encerrar conta" at bounding box center [709, 641] width 311 height 31
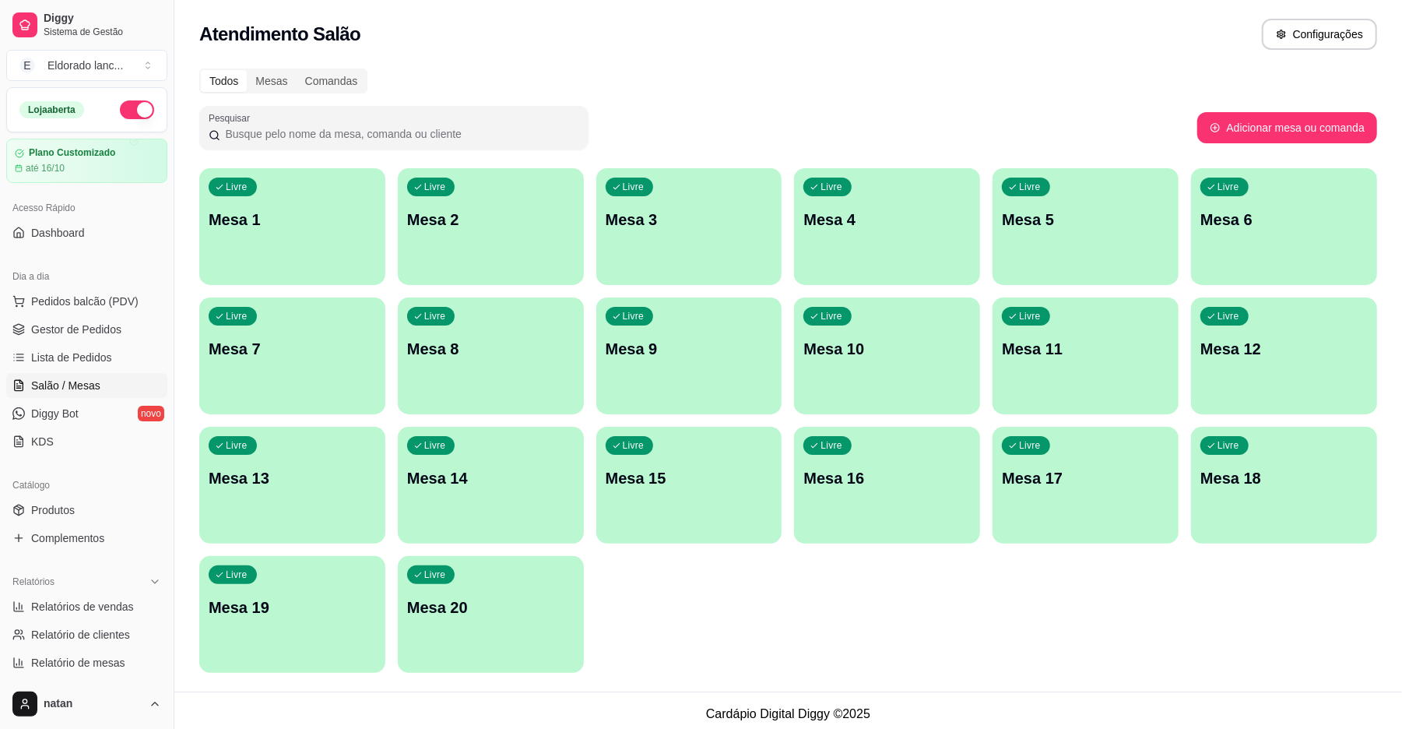
click at [125, 101] on button "button" at bounding box center [137, 109] width 34 height 19
click at [89, 329] on span "Gestor de Pedidos" at bounding box center [76, 330] width 90 height 16
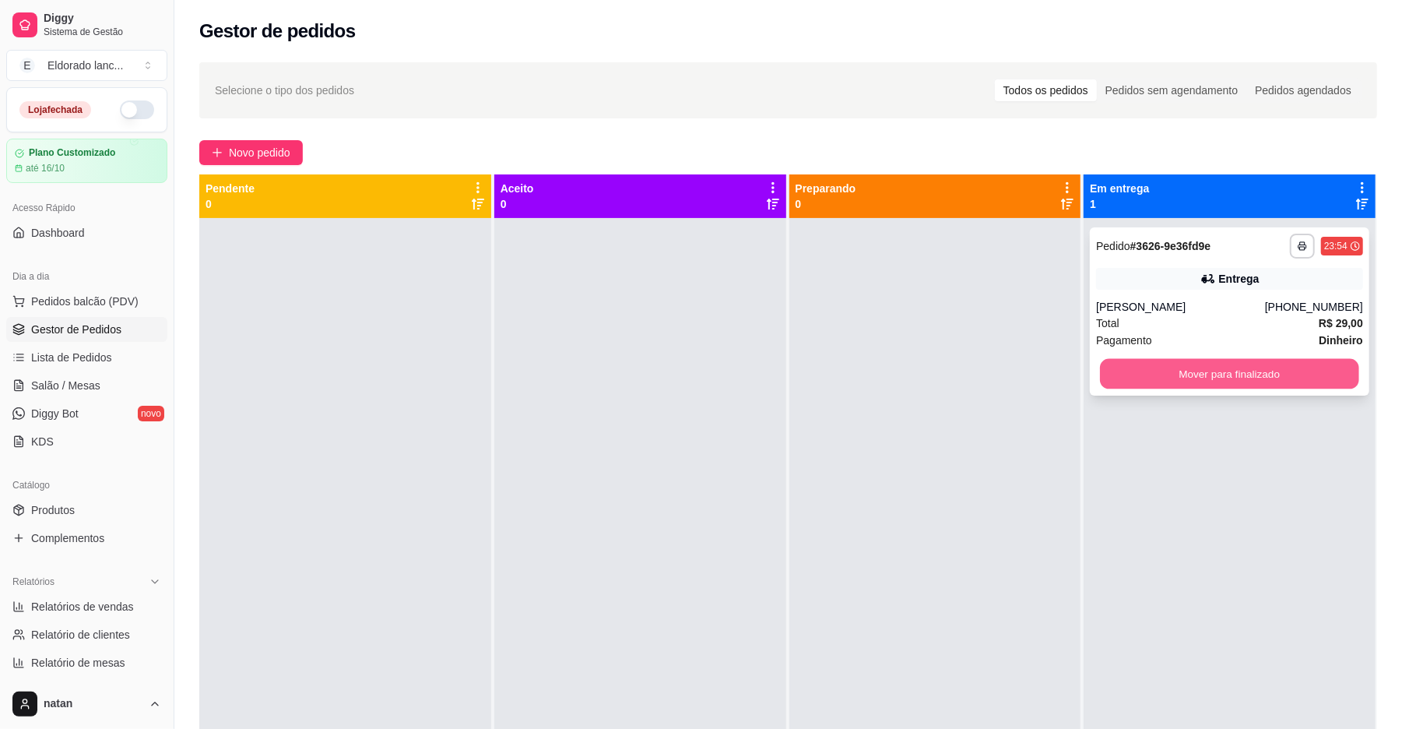
click at [1174, 378] on button "Mover para finalizado" at bounding box center [1229, 374] width 258 height 30
